Goal: Book appointment/travel/reservation

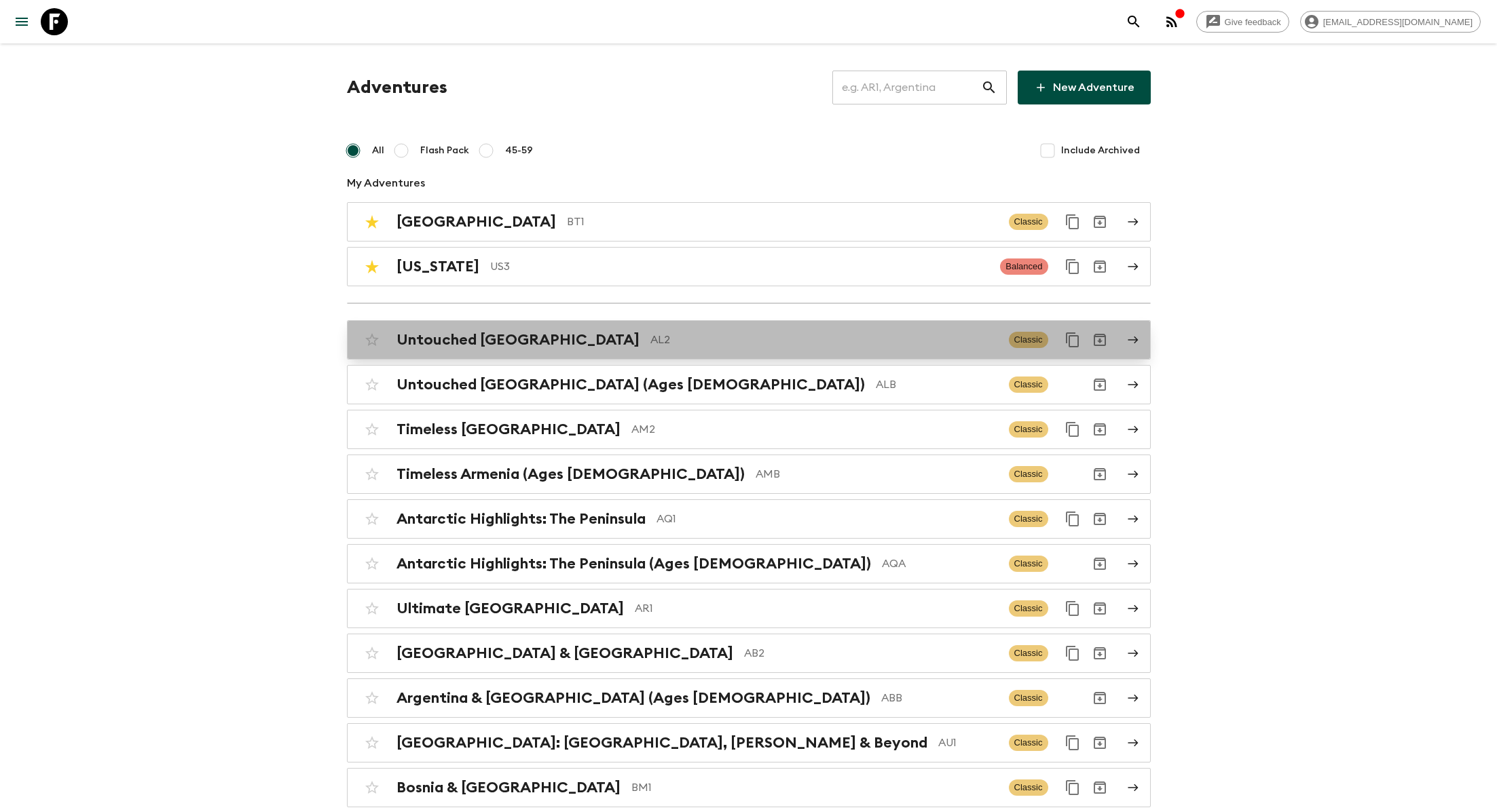
click at [651, 337] on p "AL2" at bounding box center [824, 340] width 348 height 16
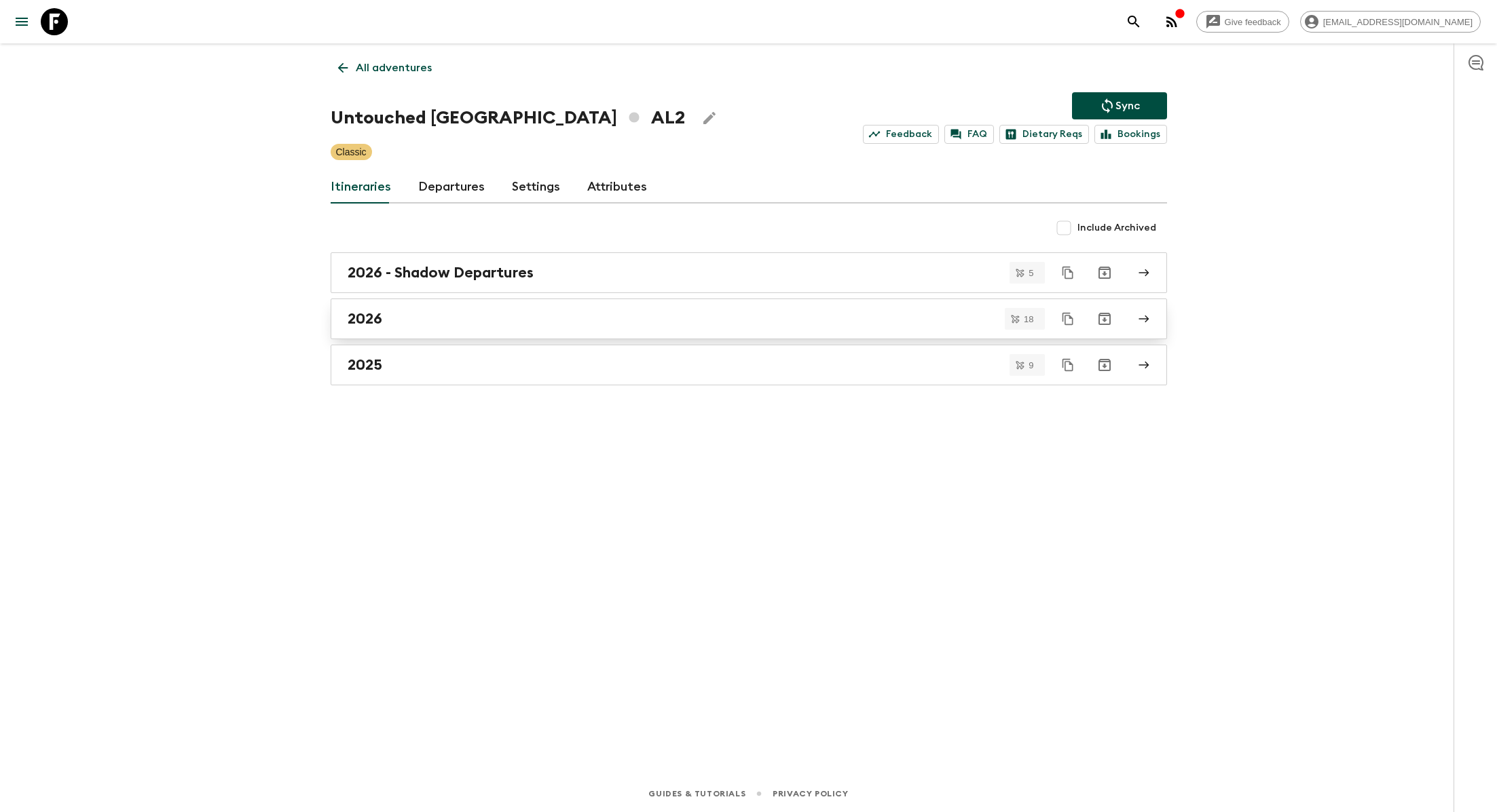
click at [435, 313] on div "2026" at bounding box center [736, 318] width 777 height 17
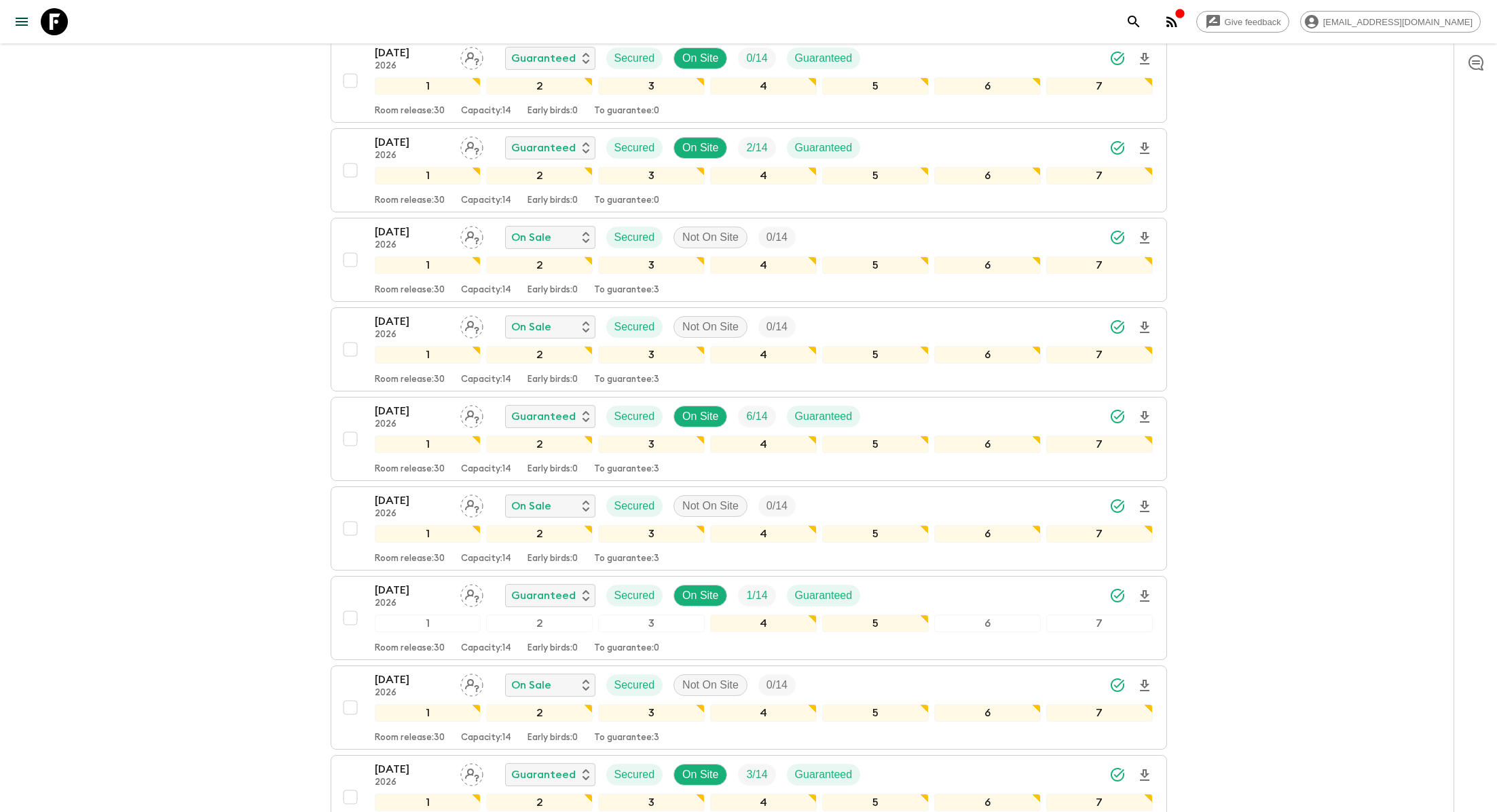
scroll to position [765, 0]
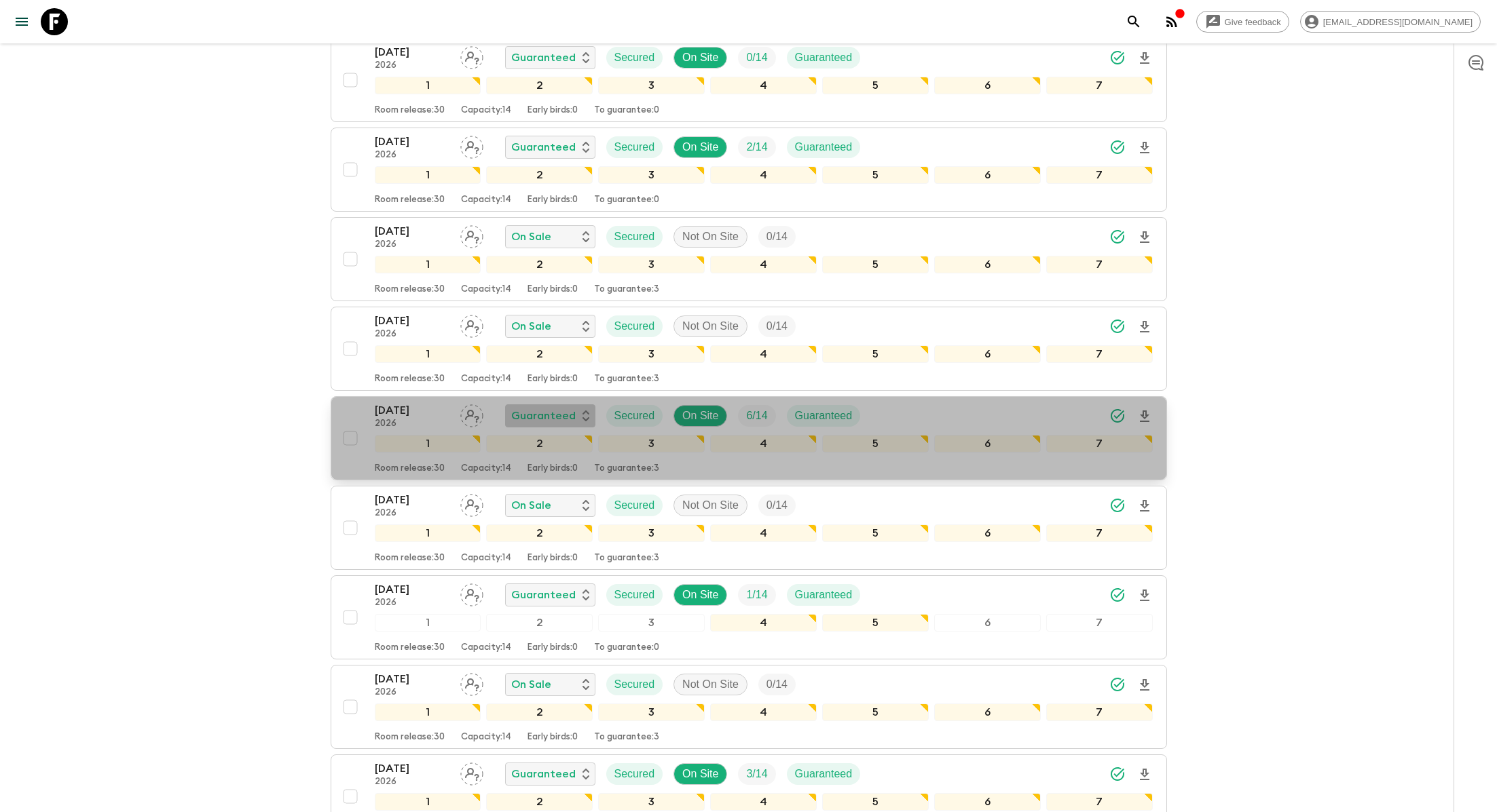
click at [584, 408] on div "Guaranteed" at bounding box center [550, 416] width 78 height 16
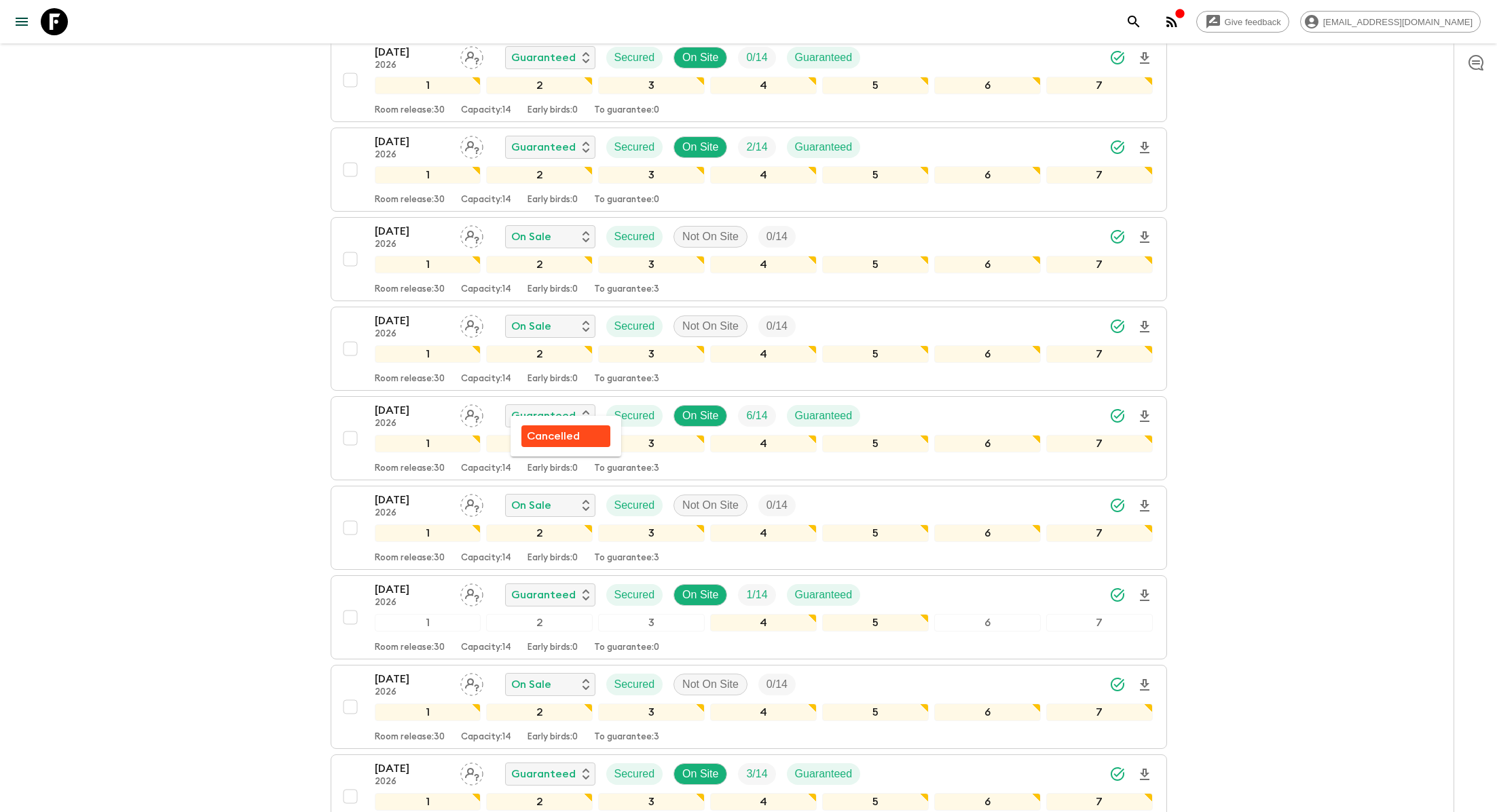
click at [1312, 283] on div at bounding box center [748, 406] width 1497 height 812
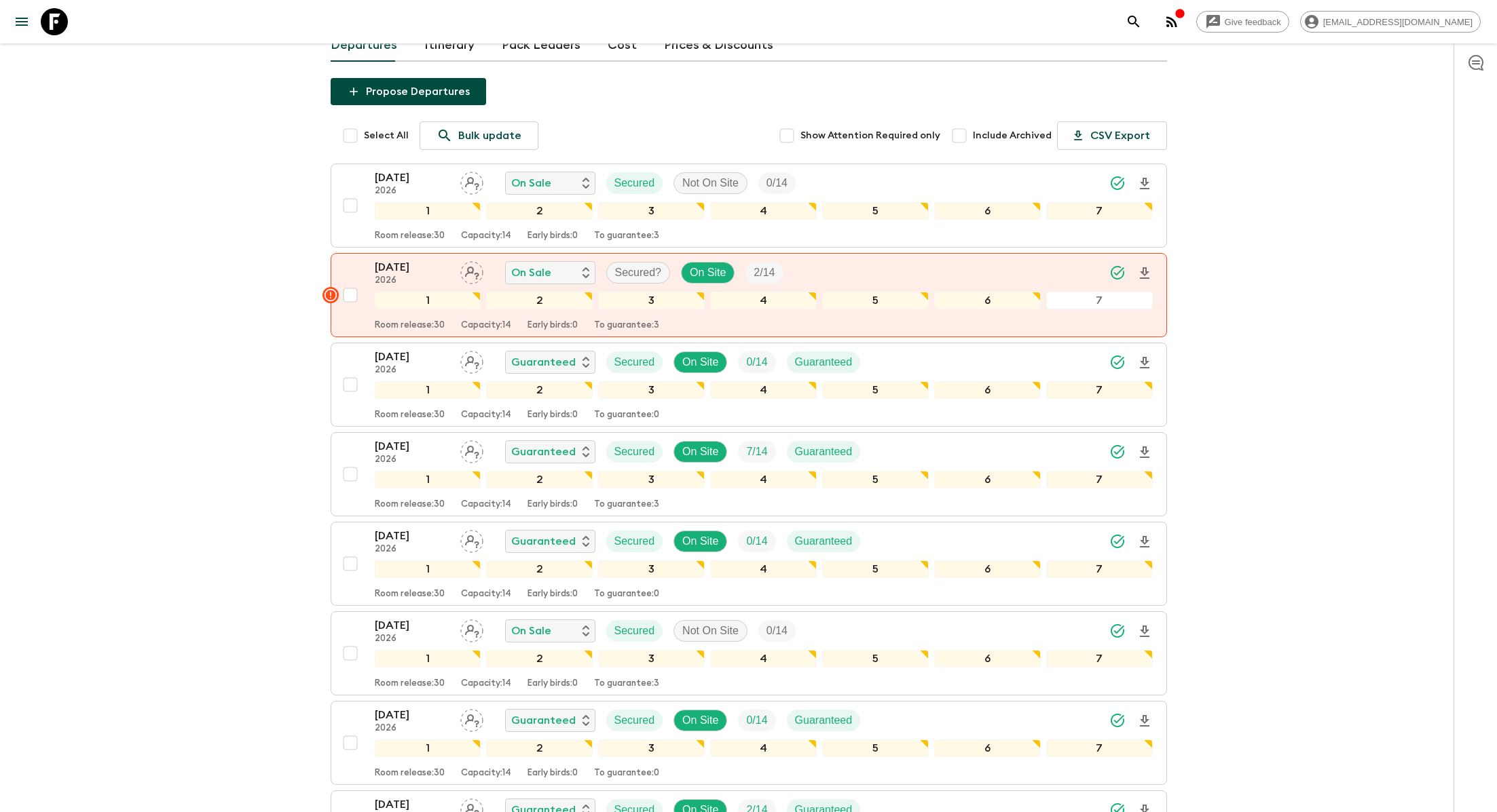
scroll to position [0, 0]
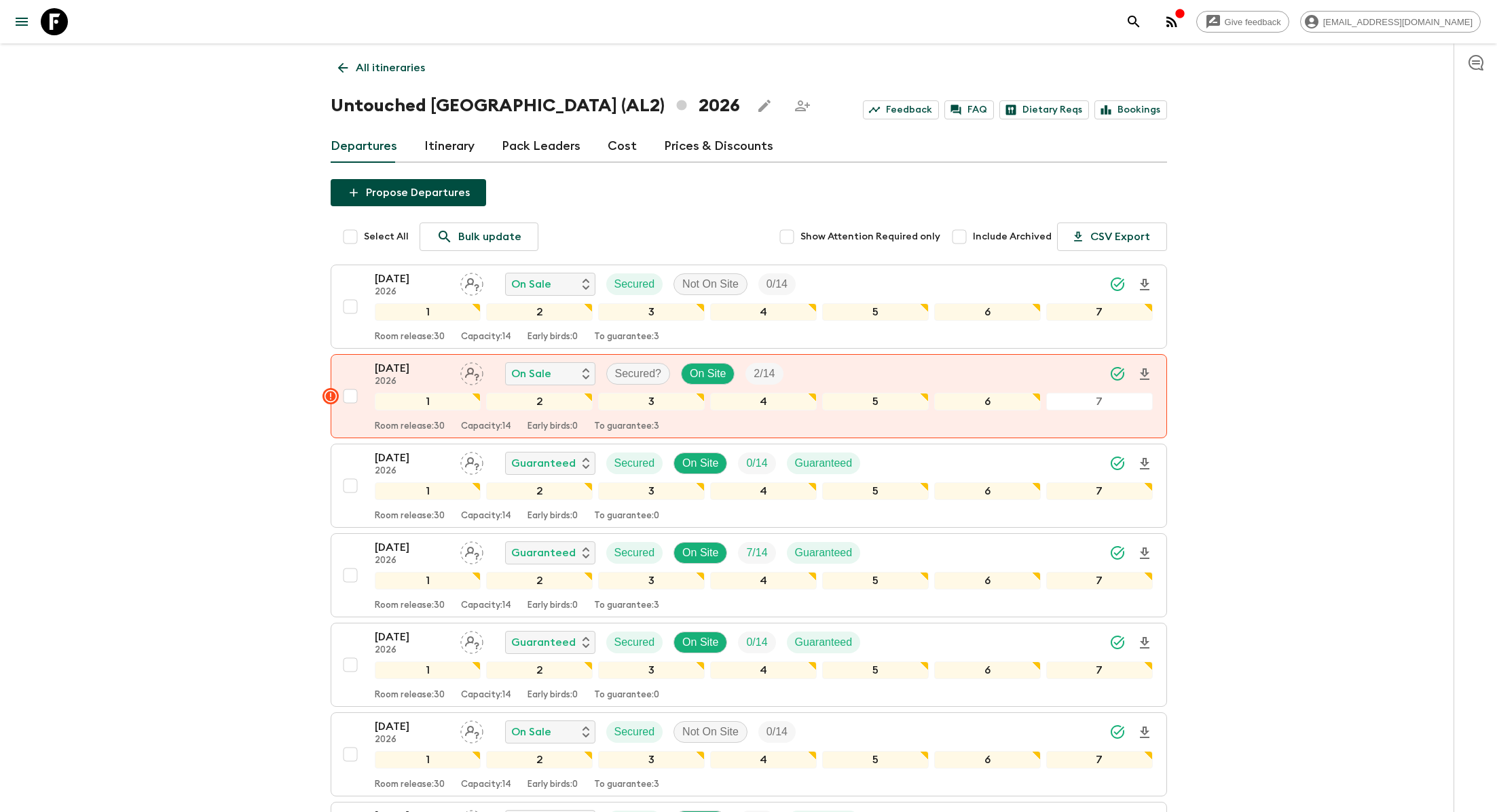
click at [612, 148] on link "Cost" at bounding box center [622, 147] width 29 height 33
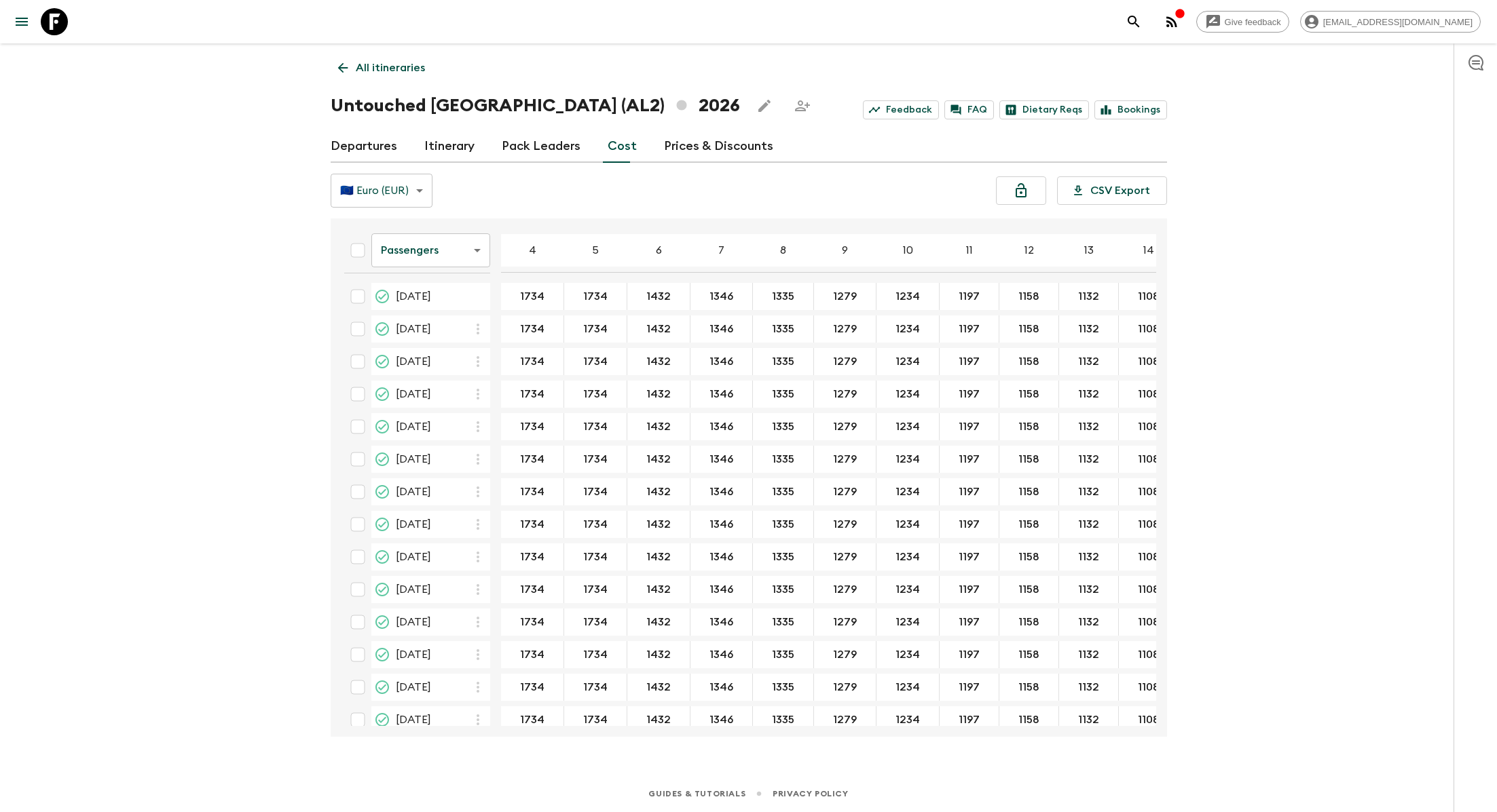
click at [377, 145] on link "Departures" at bounding box center [363, 147] width 66 height 33
